Goal: Entertainment & Leisure: Consume media (video, audio)

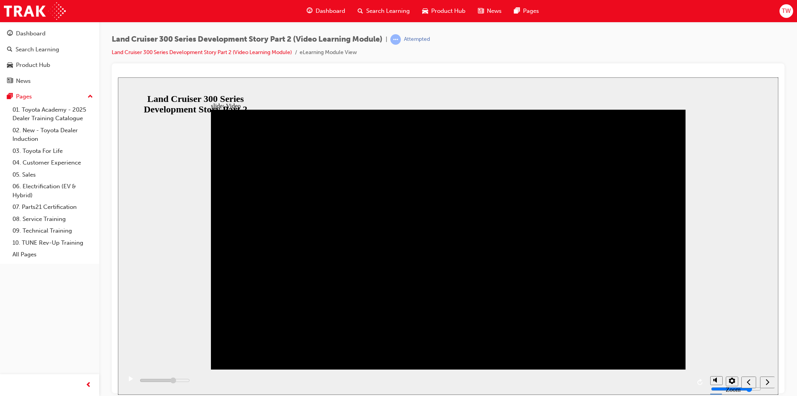
click at [125, 381] on div "play/pause" at bounding box center [130, 382] width 13 height 13
click at [628, 383] on div "playback controls" at bounding box center [414, 381] width 585 height 25
click at [210, 330] on div "slide: Video Video_Icon_Digital_System_RGB_REV.png Click to play video Click to…" at bounding box center [448, 236] width 661 height 318
click at [705, 376] on button "replay" at bounding box center [701, 382] width 12 height 12
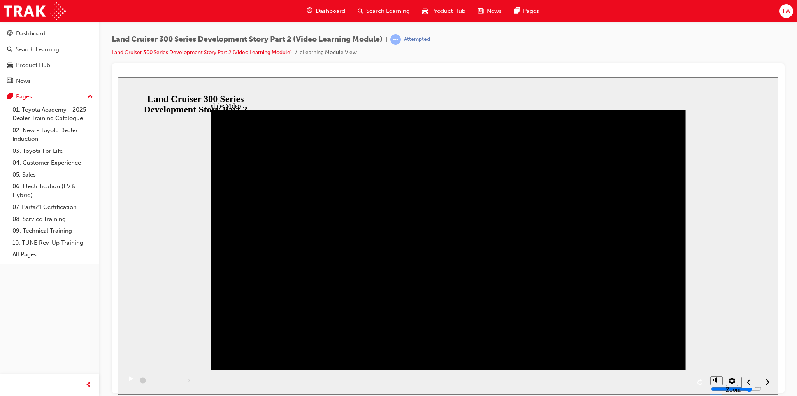
click at [577, 383] on div "playback controls" at bounding box center [414, 381] width 585 height 25
click at [129, 381] on icon "play/pause" at bounding box center [131, 378] width 4 height 5
drag, startPoint x: 169, startPoint y: 380, endPoint x: 369, endPoint y: 392, distance: 200.4
click at [369, 392] on div "playback controls" at bounding box center [414, 381] width 585 height 25
click at [728, 381] on button "settings" at bounding box center [732, 381] width 12 height 10
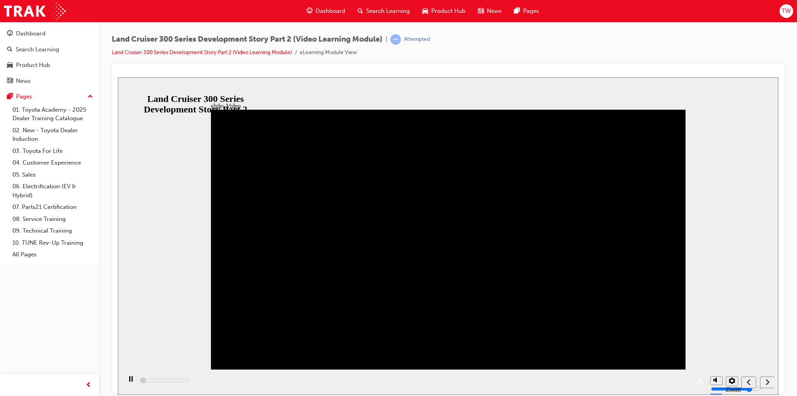
click at [728, 381] on button "settings" at bounding box center [732, 381] width 12 height 10
type input "109700"
